Goal: Go to known website: Access a specific website the user already knows

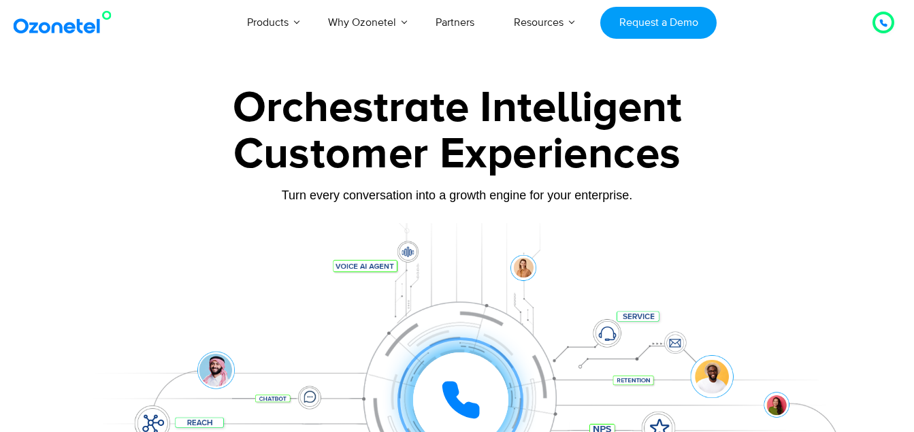
click at [52, 27] on img at bounding box center [65, 22] width 110 height 24
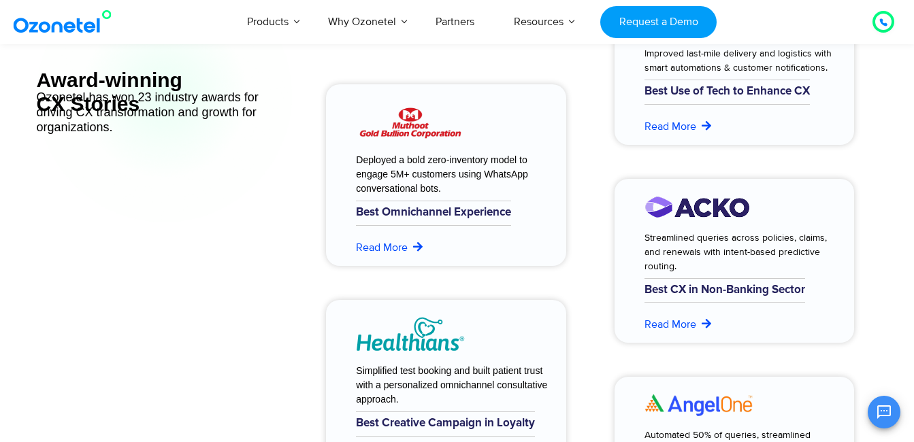
scroll to position [5515, 0]
